Goal: Download file/media

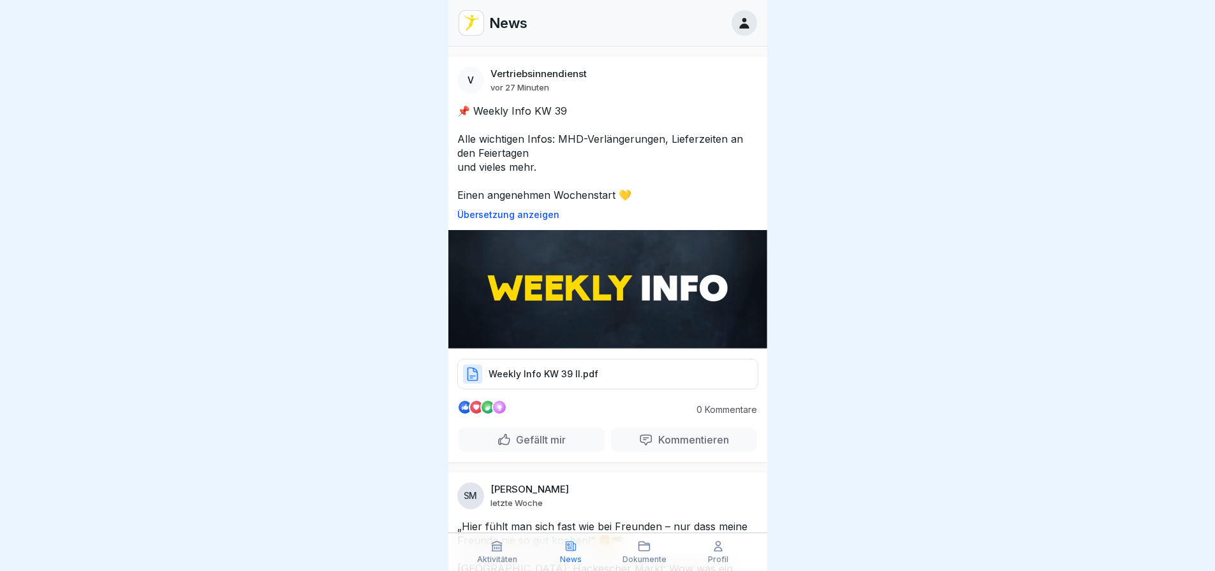
click at [588, 274] on img at bounding box center [607, 289] width 319 height 119
click at [566, 371] on p "Weekly Info KW 39 II.pdf" at bounding box center [544, 374] width 110 height 13
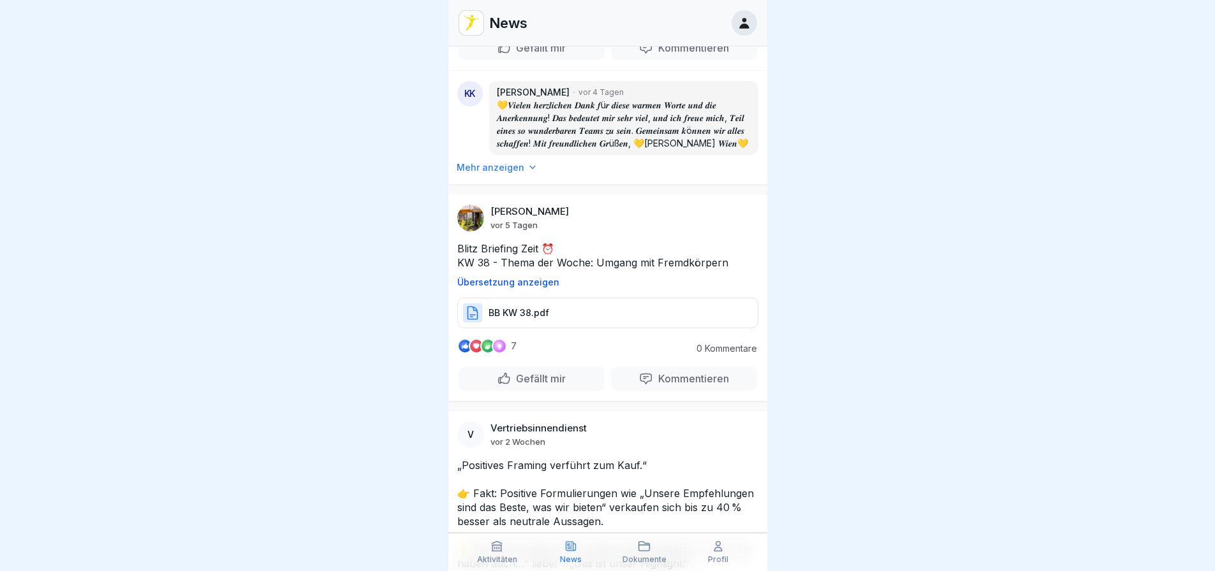
scroll to position [3571, 0]
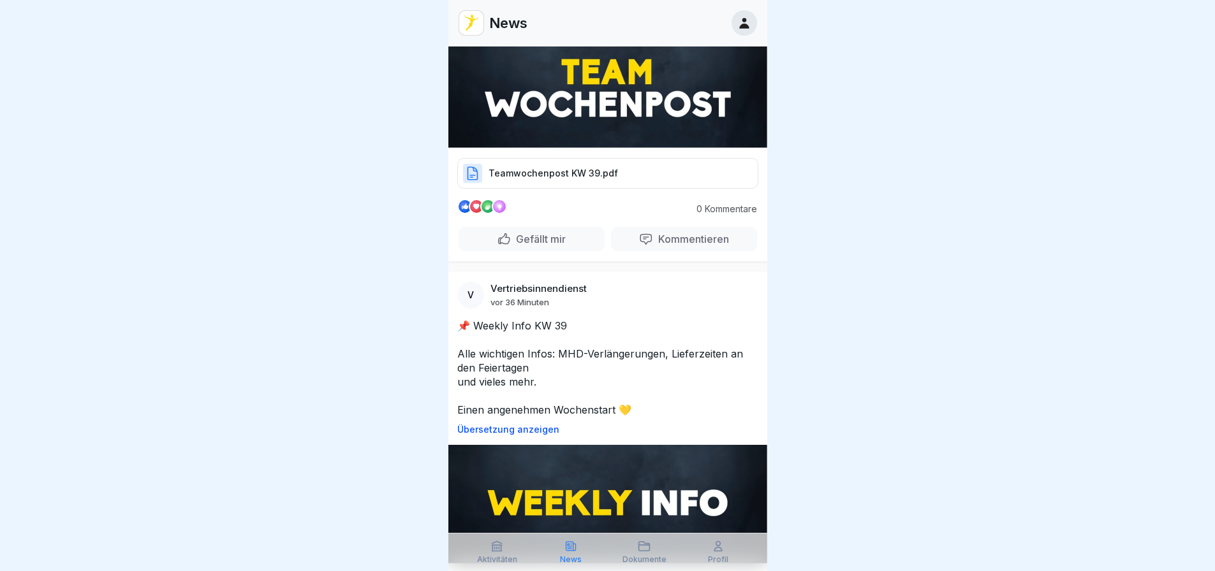
scroll to position [191, 0]
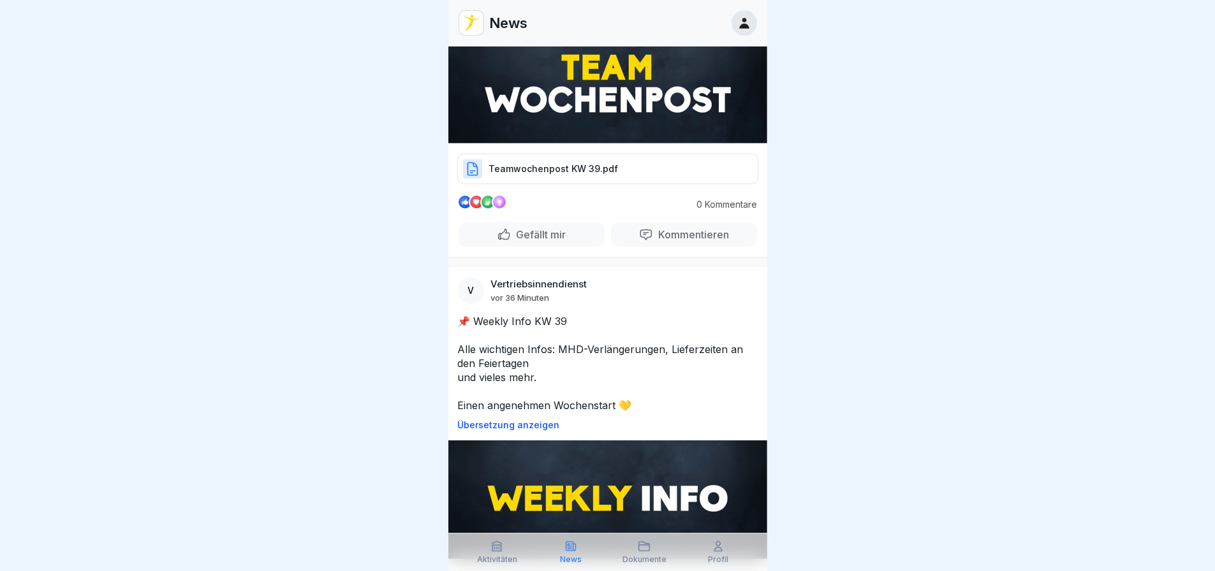
click at [571, 172] on p "Teamwochenpost KW 39.pdf" at bounding box center [553, 169] width 129 height 13
